Goal: Information Seeking & Learning: Learn about a topic

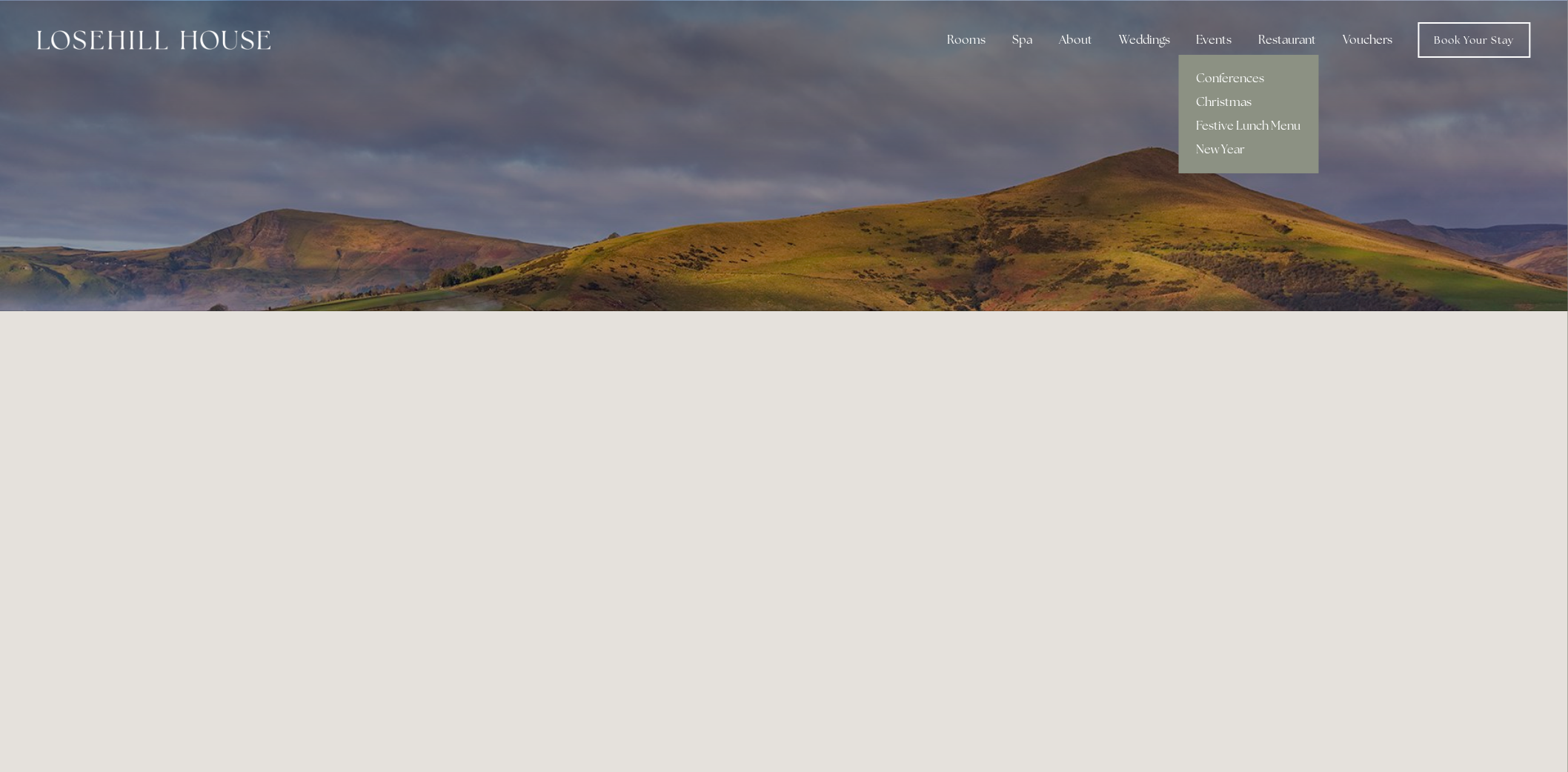
click at [1226, 101] on link "Christmas" at bounding box center [1248, 102] width 140 height 24
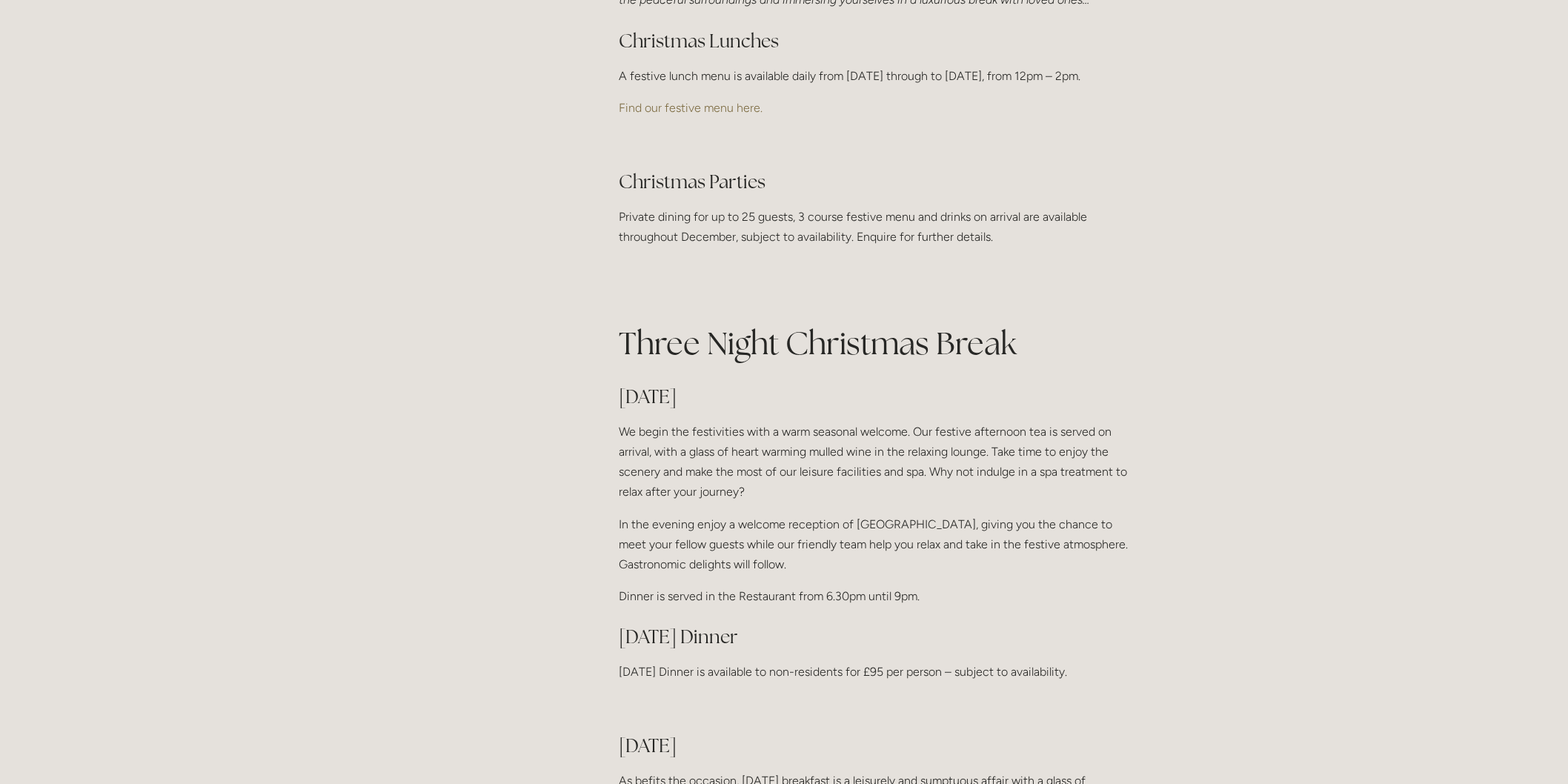
scroll to position [741, 0]
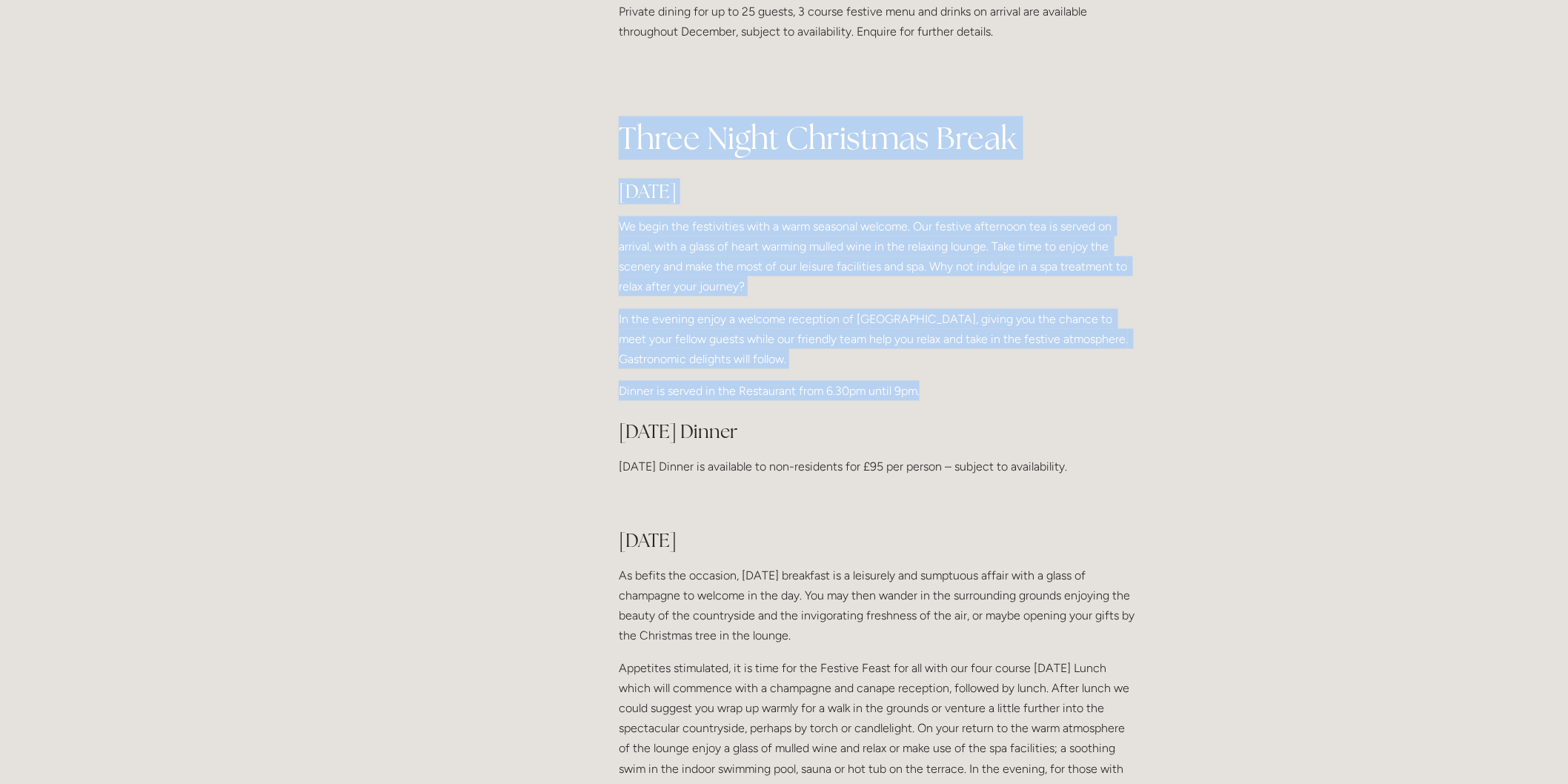
drag, startPoint x: 626, startPoint y: 158, endPoint x: 1106, endPoint y: 411, distance: 542.6
copy div "Three Night Christmas Break [DATE] We begin the festivities with a warm seasona…"
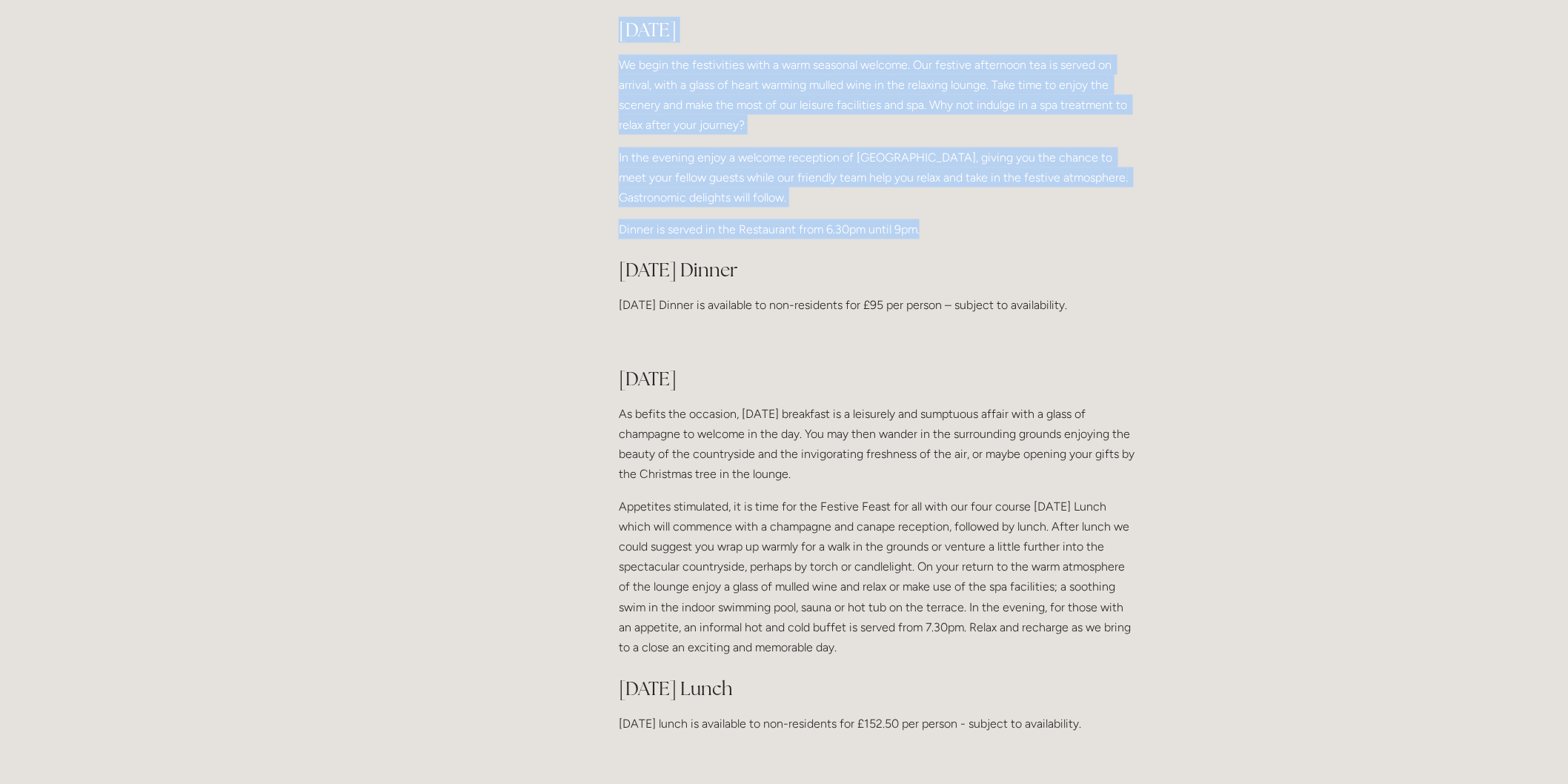
scroll to position [1153, 0]
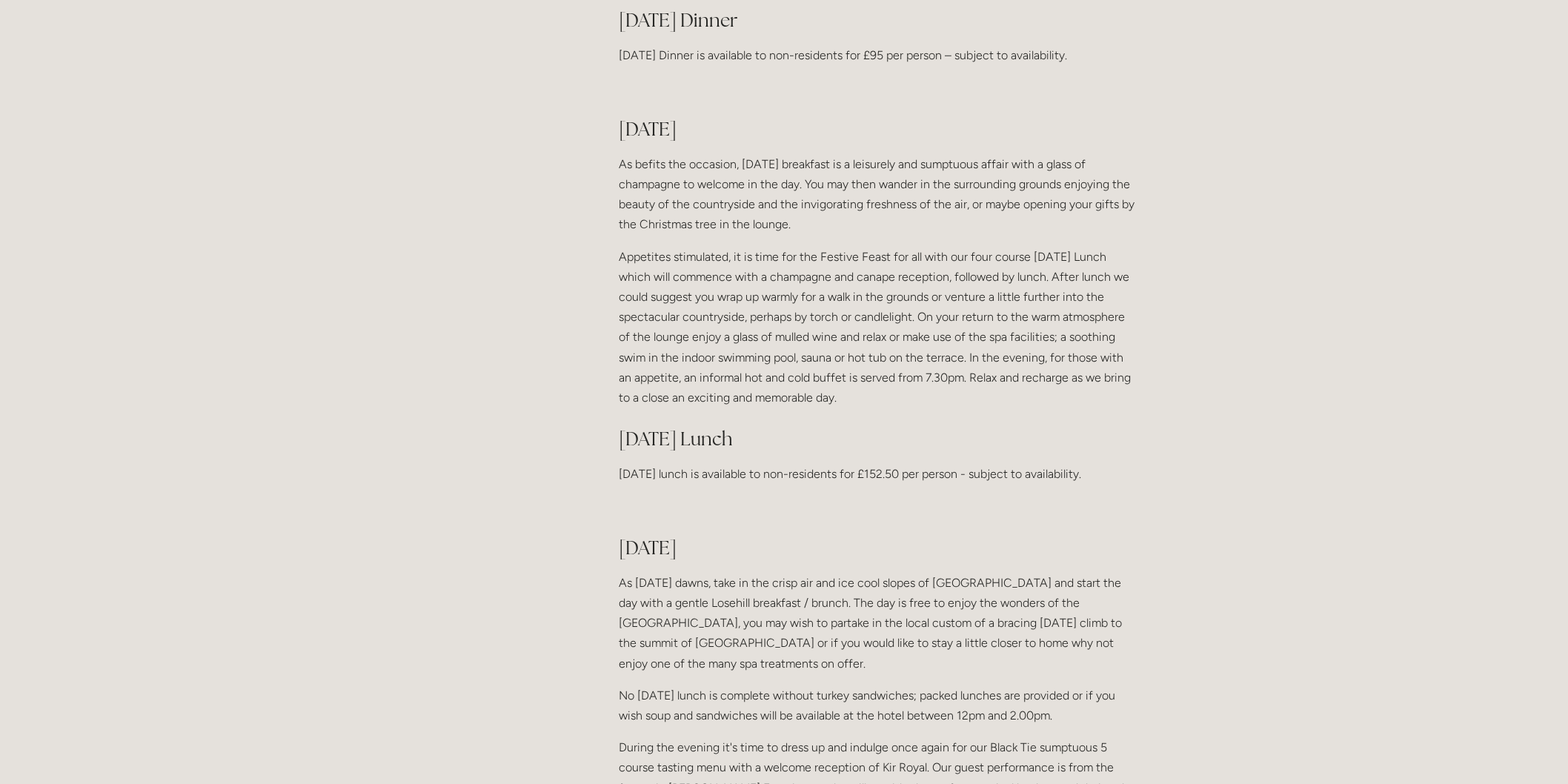
drag, startPoint x: 619, startPoint y: 150, endPoint x: 1070, endPoint y: 421, distance: 526.2
click at [1070, 421] on div "Christmas 2025 at [GEOGRAPHIC_DATA] Christmas time, a time for families, a time…" at bounding box center [879, 474] width 520 height 2489
copy div "[DATE] As befits the occasion, [DATE] breakfast is a leisurely and sumptuous af…"
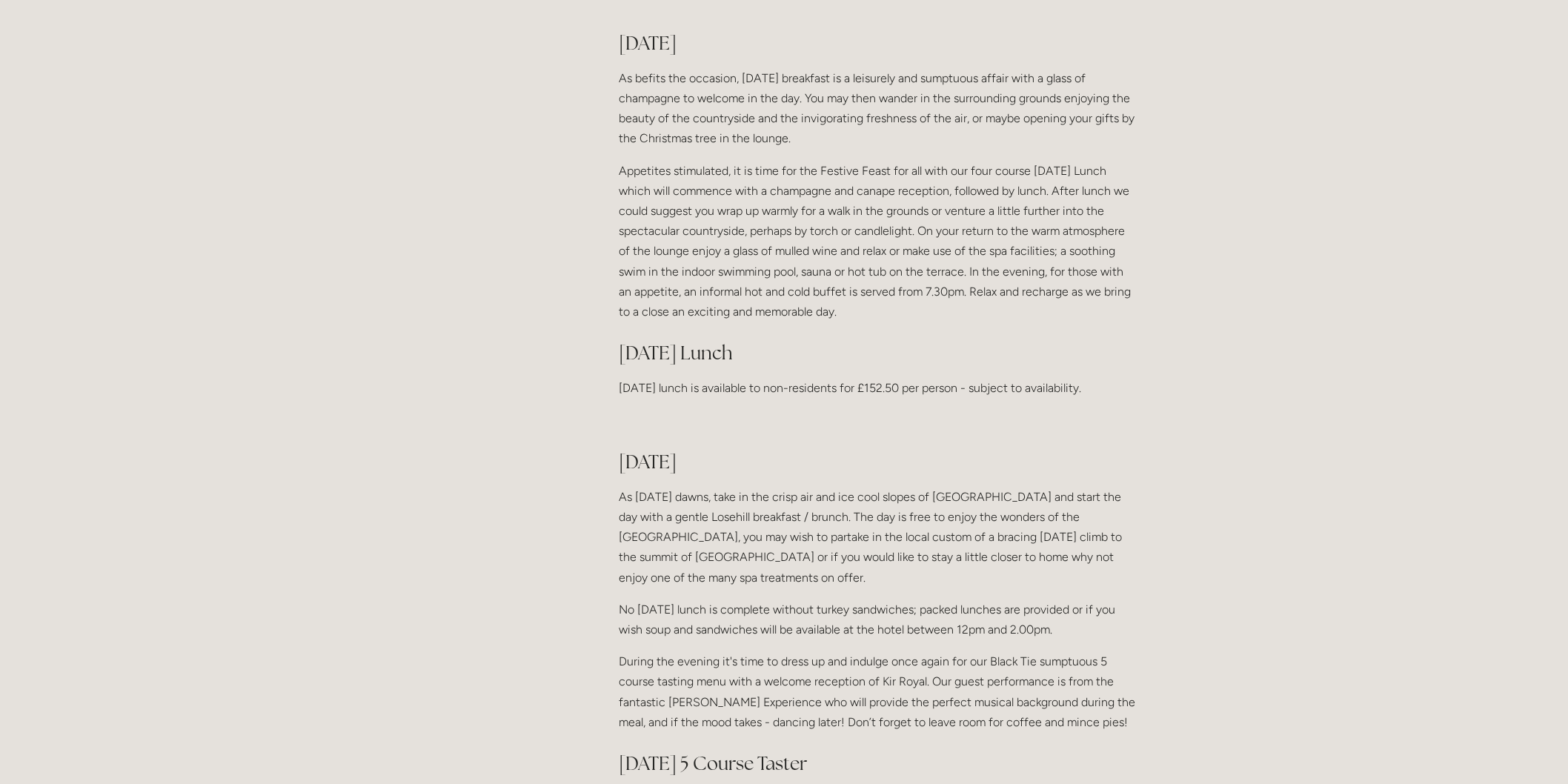
scroll to position [1483, 0]
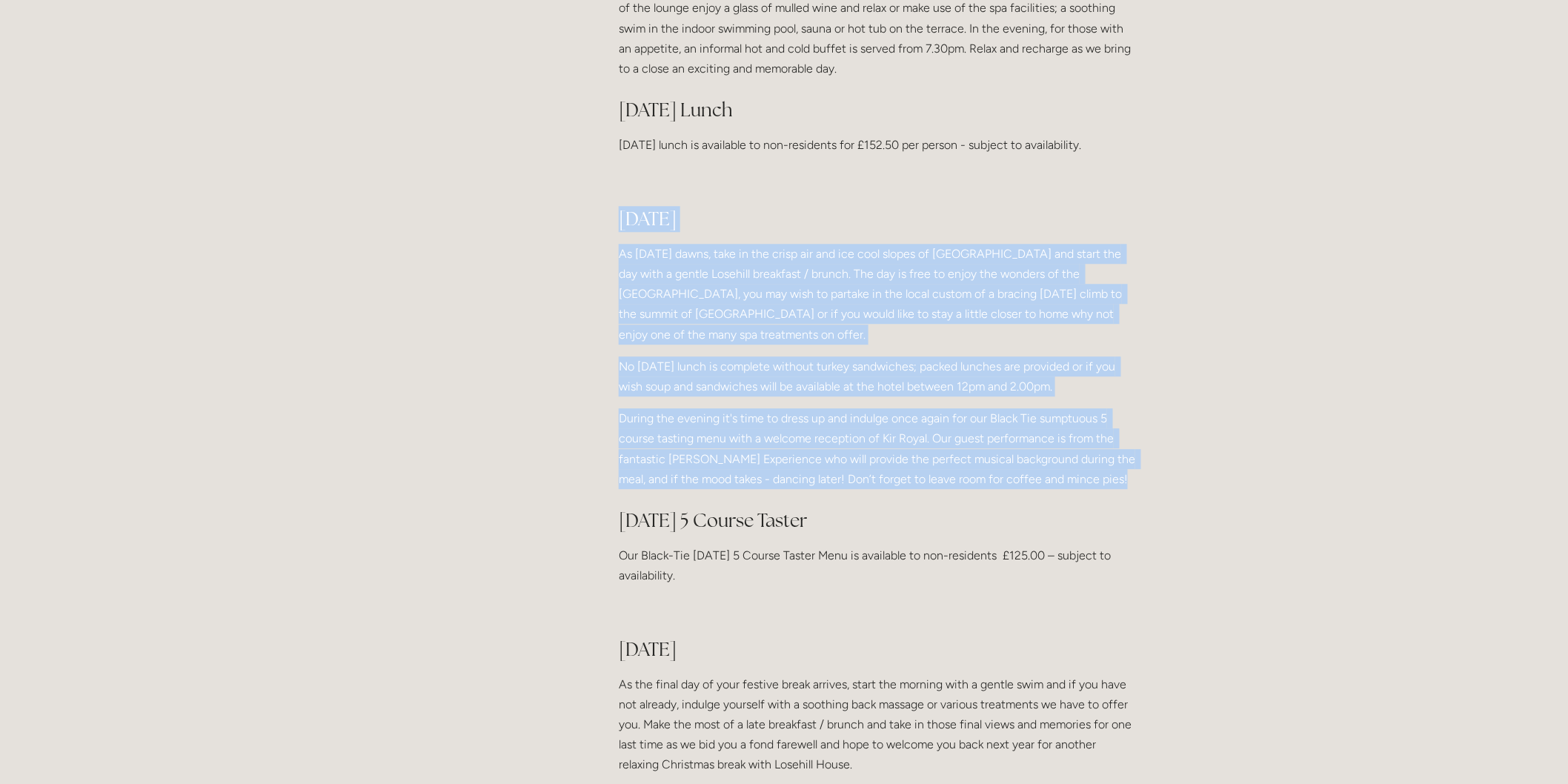
drag, startPoint x: 618, startPoint y: 235, endPoint x: 1132, endPoint y: 498, distance: 577.4
click at [1132, 498] on div "Christmas 2025 at [GEOGRAPHIC_DATA] Christmas time, a time for families, a time…" at bounding box center [879, 144] width 520 height 2489
copy div "[DATE] As [DATE] dawns, take in the crisp air and ice cool slopes of [GEOGRAPHI…"
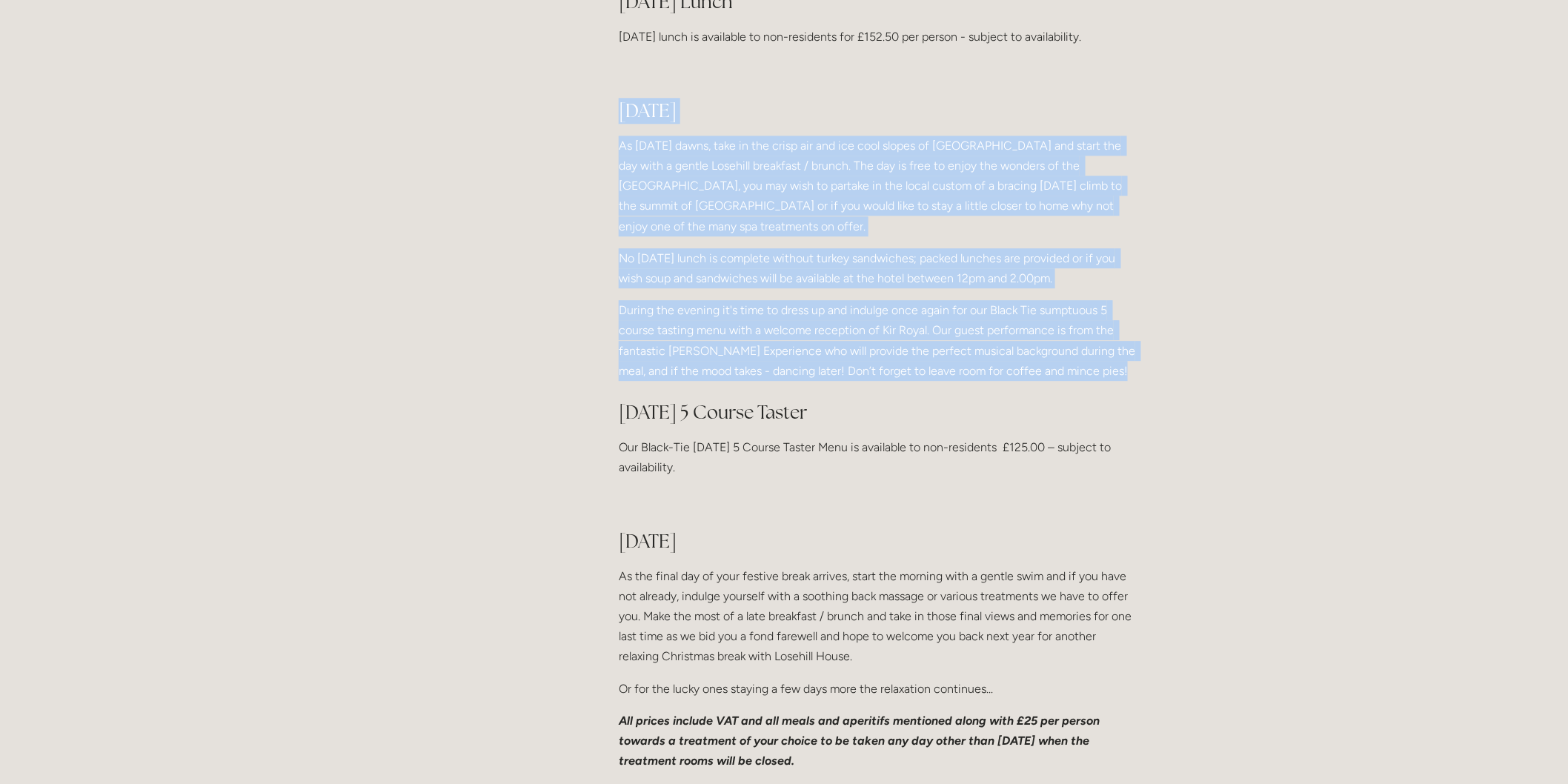
scroll to position [1976, 0]
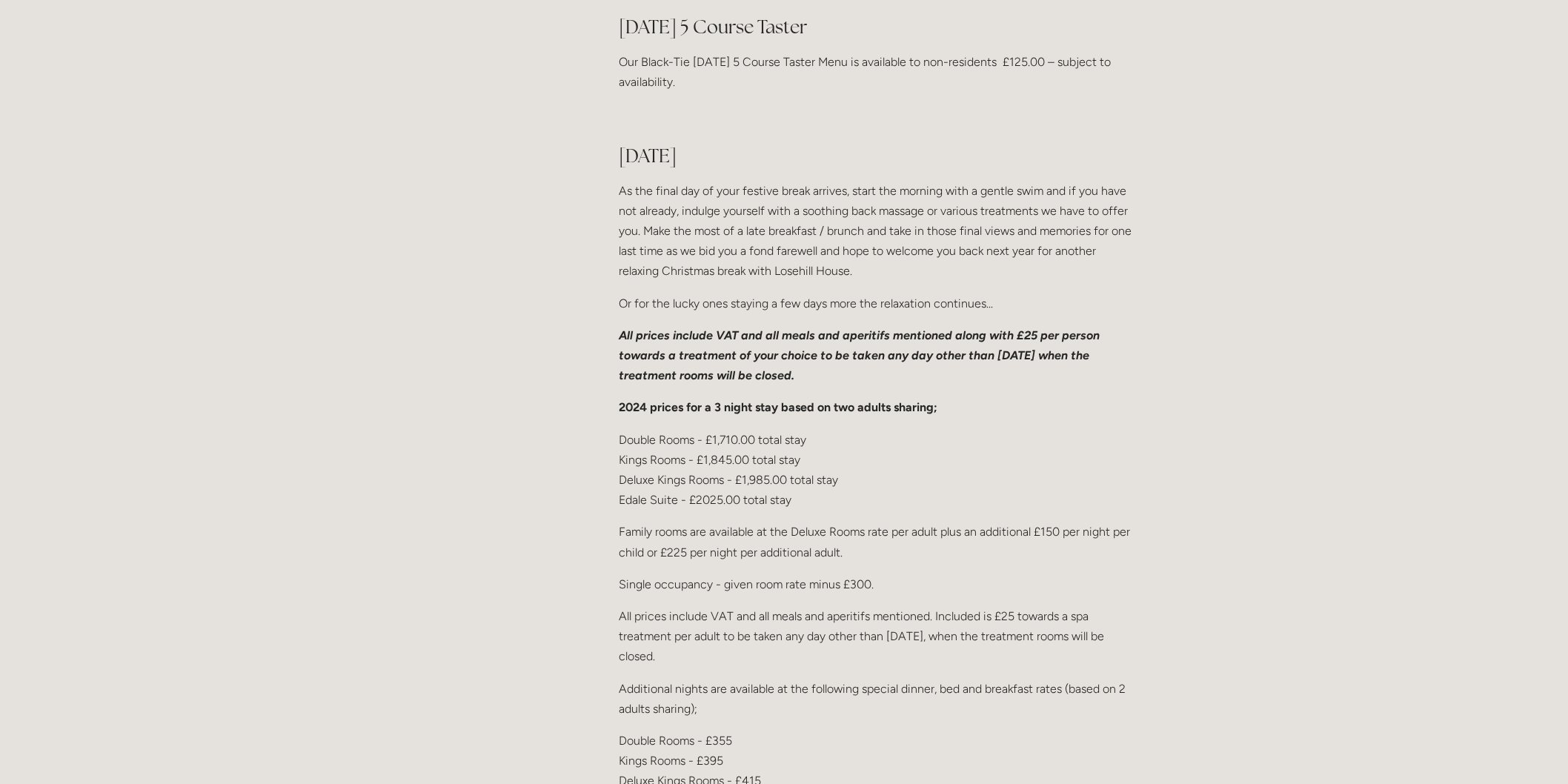
drag, startPoint x: 619, startPoint y: 167, endPoint x: 1144, endPoint y: 286, distance: 538.3
copy div "[DATE] As the final day of your festive break arrives, start the morning with a…"
